Goal: Task Accomplishment & Management: Manage account settings

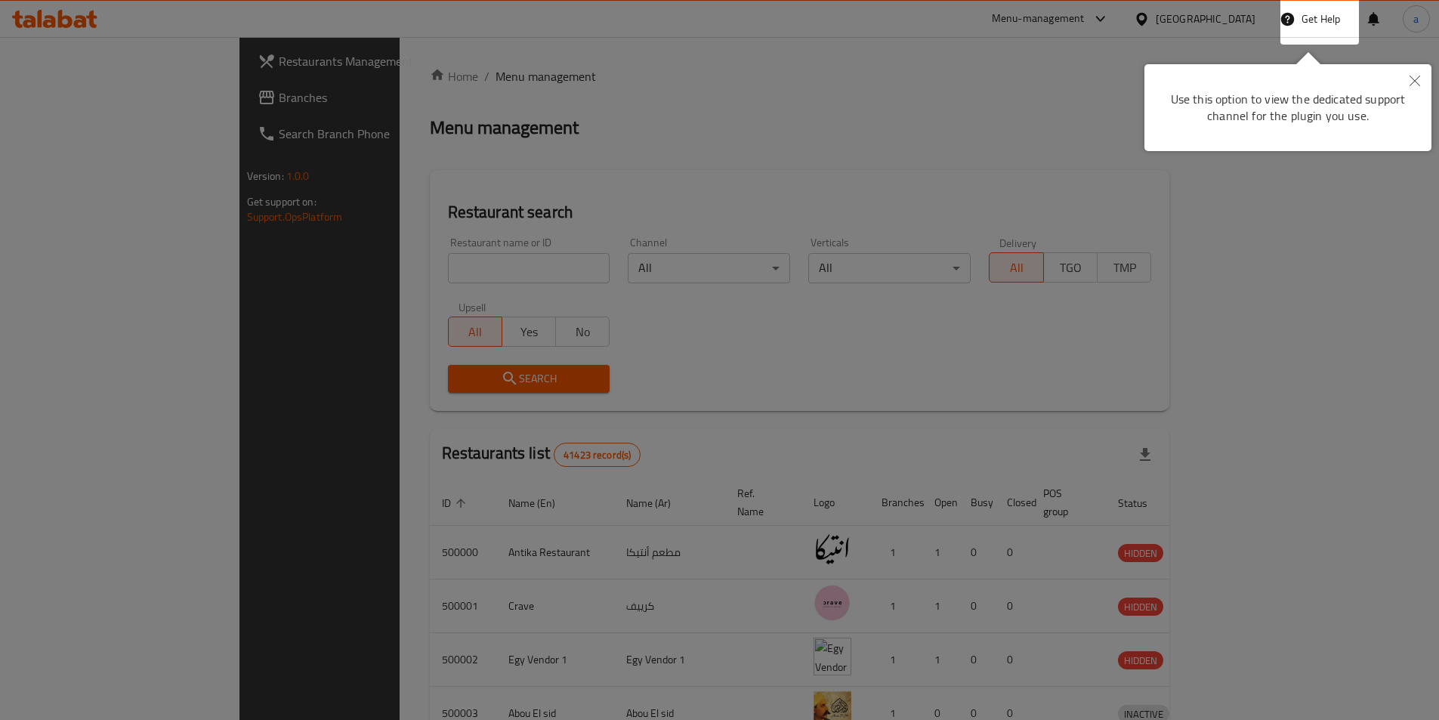
click at [658, 168] on div at bounding box center [719, 360] width 1439 height 720
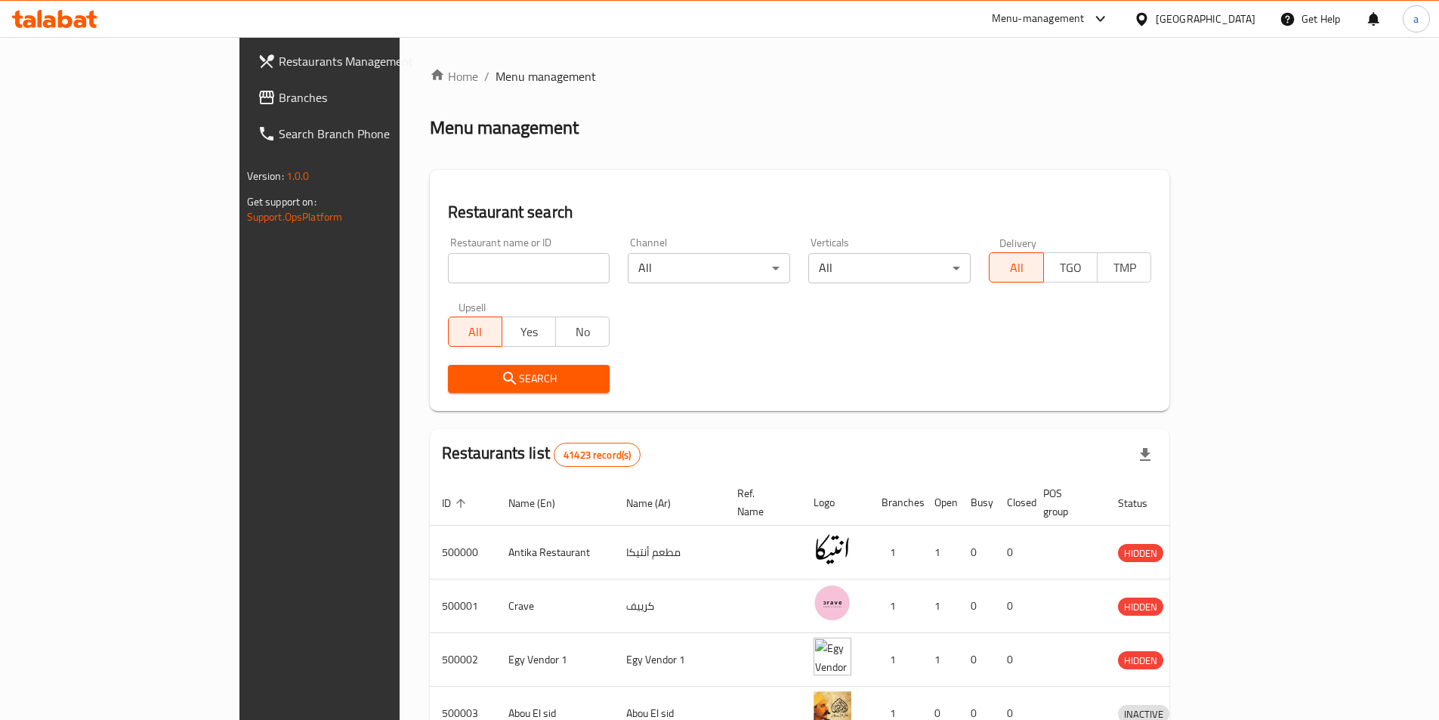
click at [1150, 14] on icon at bounding box center [1142, 19] width 16 height 16
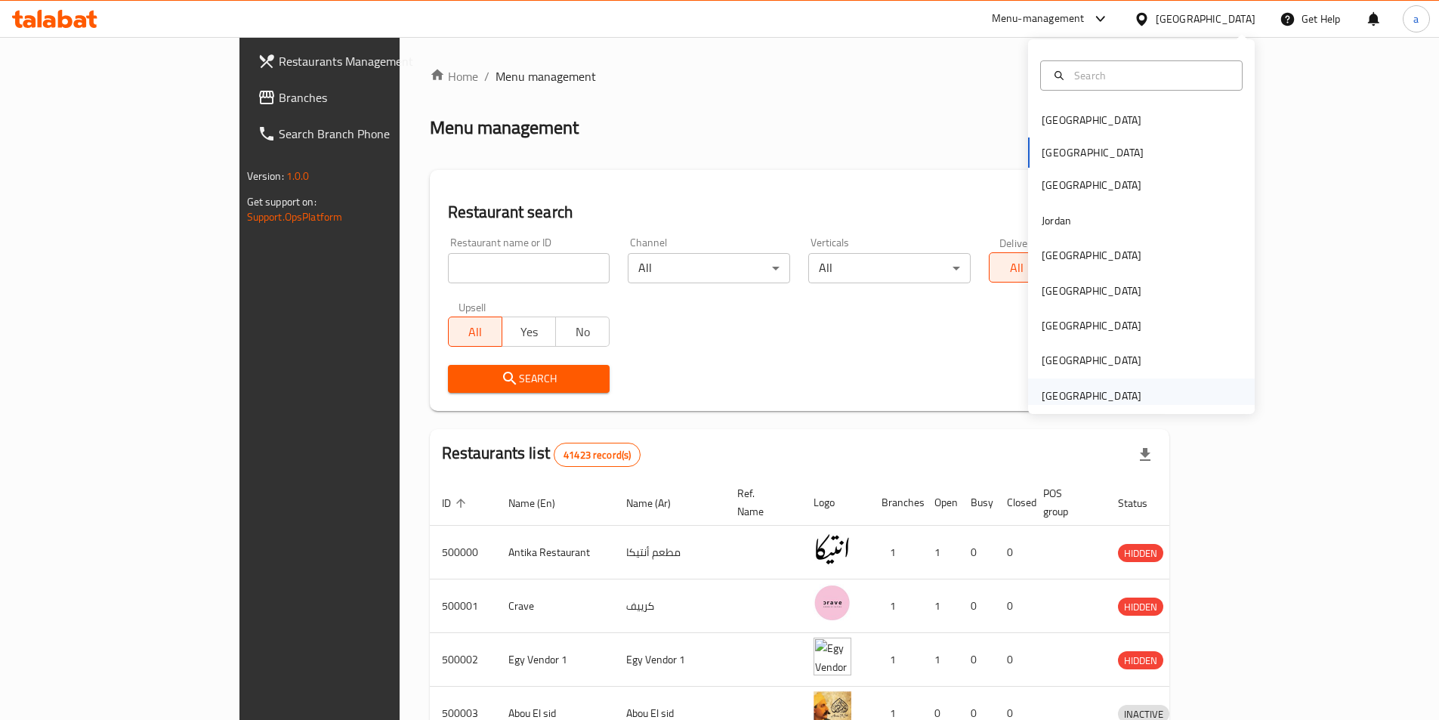
click at [1083, 390] on div "[GEOGRAPHIC_DATA]" at bounding box center [1092, 395] width 100 height 17
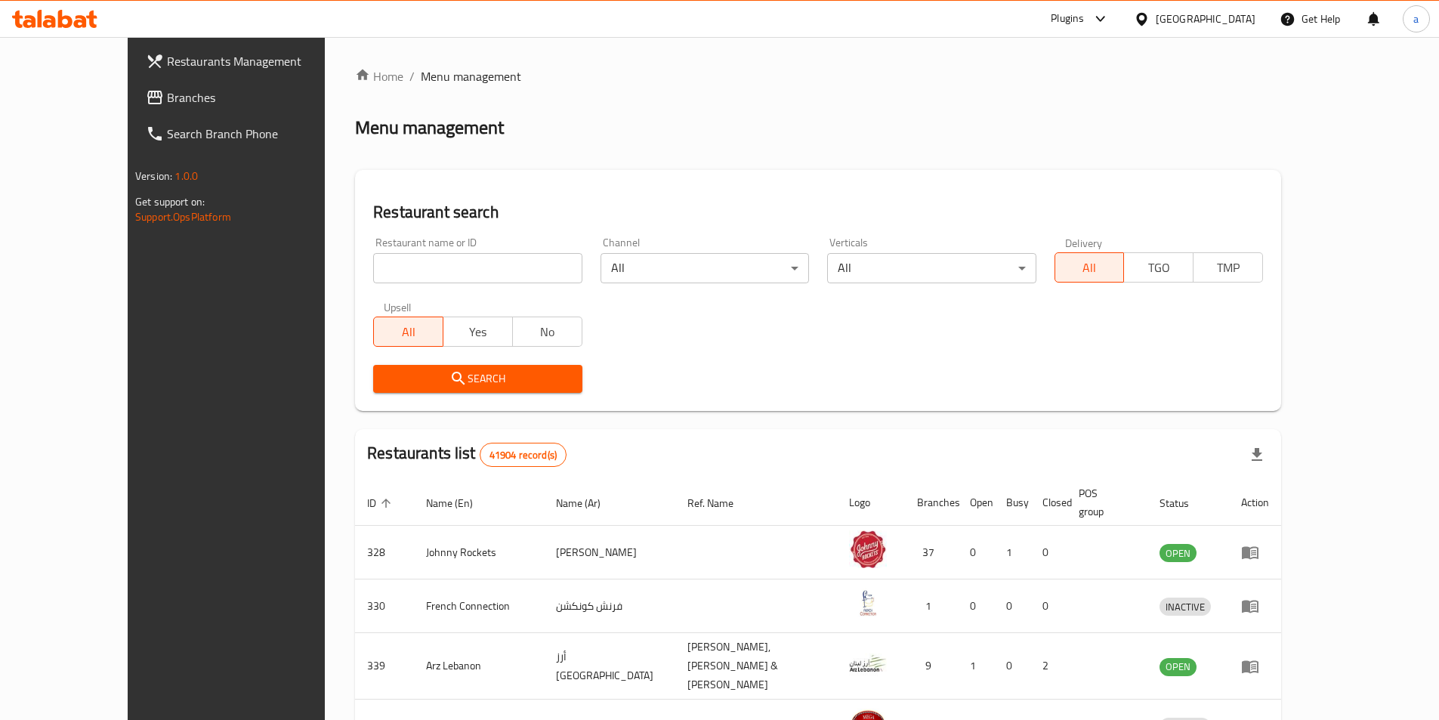
click at [167, 96] on span "Branches" at bounding box center [261, 97] width 189 height 18
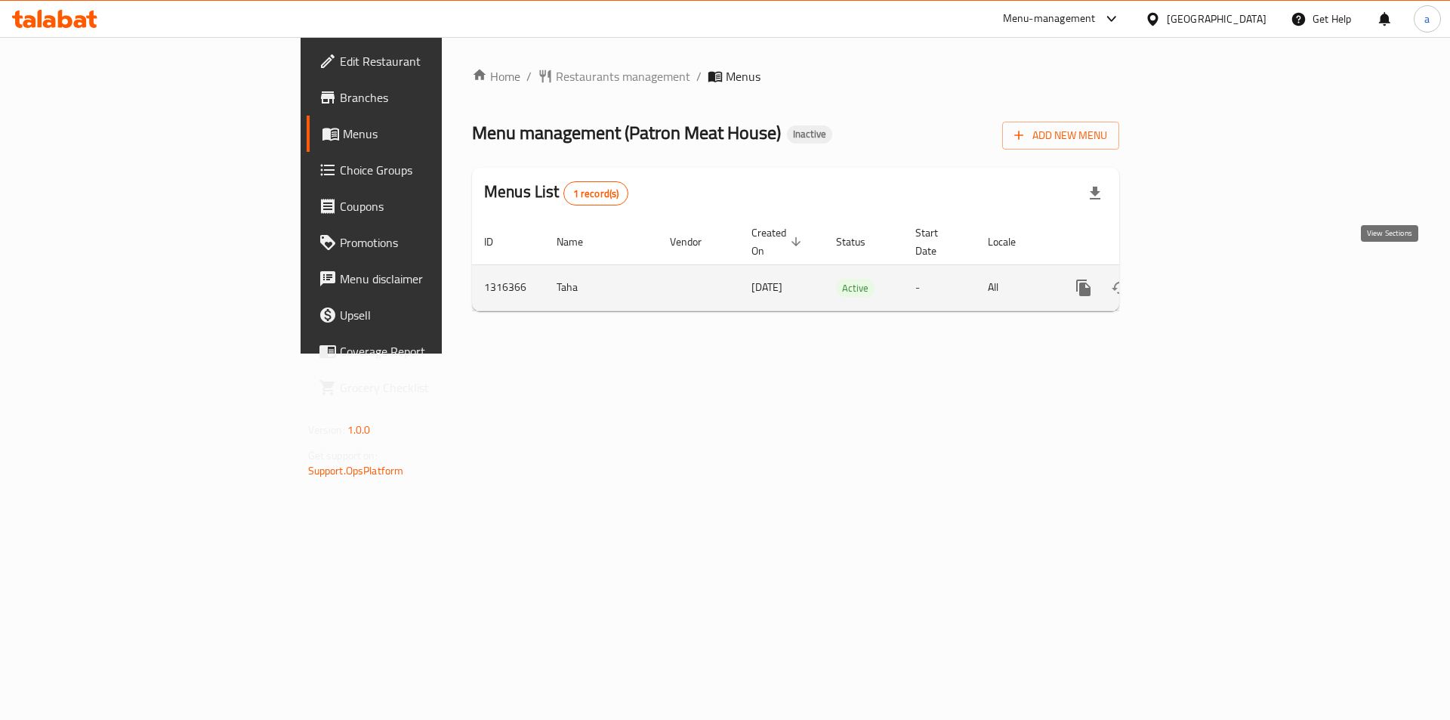
click at [1202, 279] on icon "enhanced table" at bounding box center [1193, 288] width 18 height 18
